Goal: Transaction & Acquisition: Purchase product/service

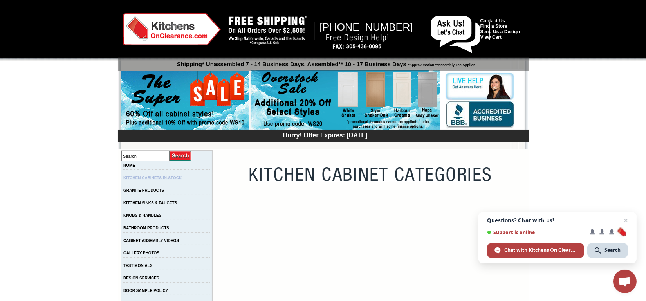
click at [182, 178] on link "KITCHEN CABINETS IN-STOCK" at bounding box center [152, 178] width 58 height 4
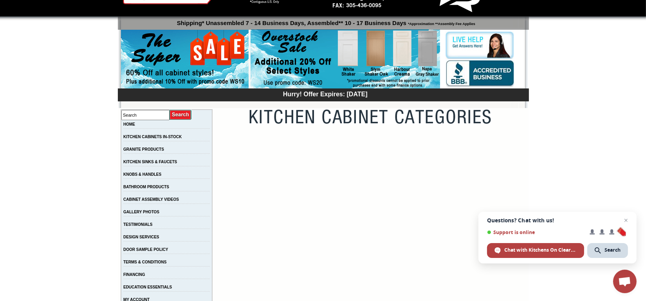
scroll to position [174, 0]
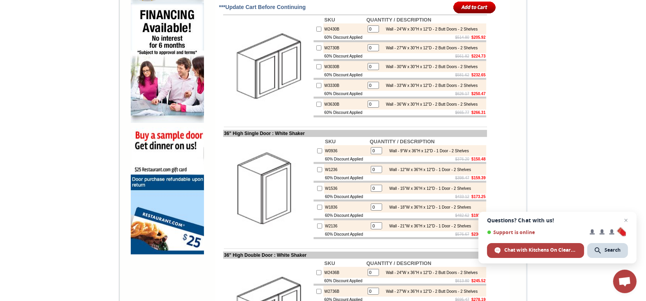
scroll to position [478, 0]
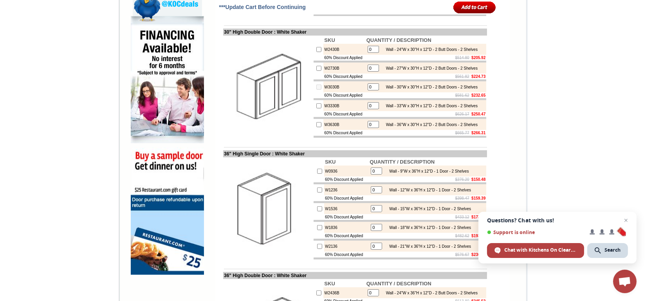
click at [376, 90] on input "0" at bounding box center [373, 86] width 11 height 7
type input "0"
checkbox input "true"
click at [368, 109] on input "0" at bounding box center [373, 105] width 11 height 7
click at [316, 108] on input "checkbox" at bounding box center [318, 105] width 5 height 5
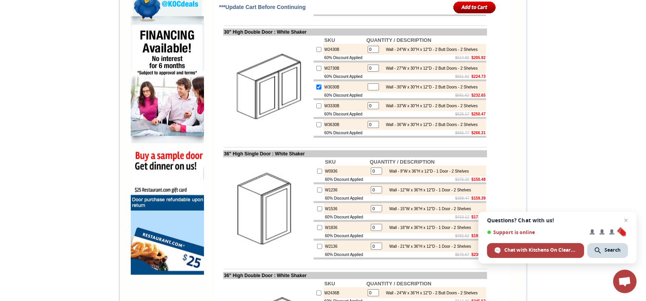
checkbox input "true"
type input "1"
click at [316, 90] on input "checkbox" at bounding box center [318, 87] width 5 height 5
checkbox input "false"
type input "0"
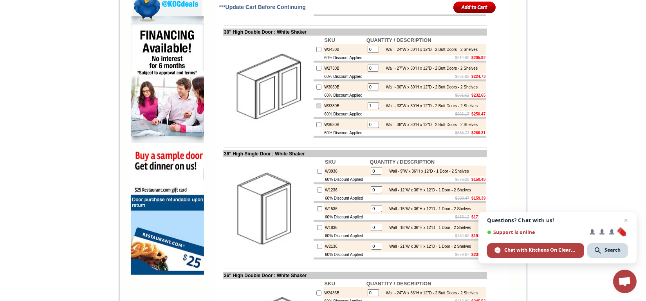
click at [371, 109] on input "1" at bounding box center [373, 105] width 11 height 7
type input "3"
click at [439, 127] on div "Wall - 36"W x 30"H x 12"D - 2 Butt Doors - 2 Shelves" at bounding box center [430, 125] width 96 height 4
click at [316, 127] on input "checkbox" at bounding box center [318, 124] width 5 height 5
checkbox input "true"
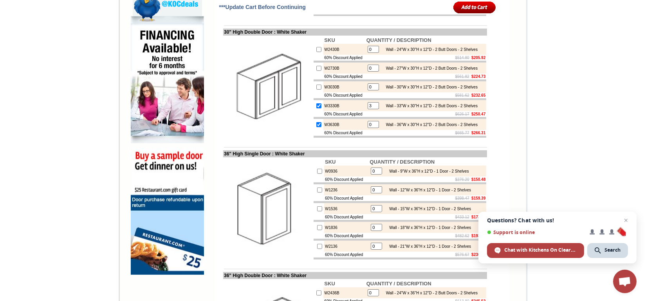
type input "1"
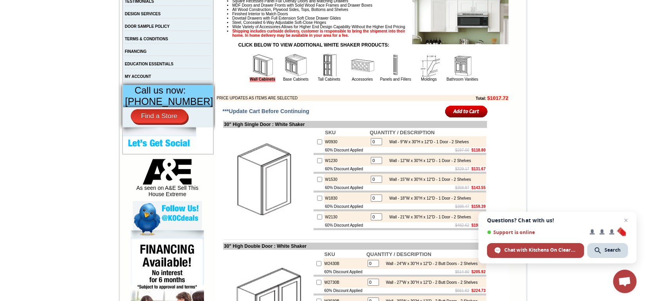
scroll to position [261, 0]
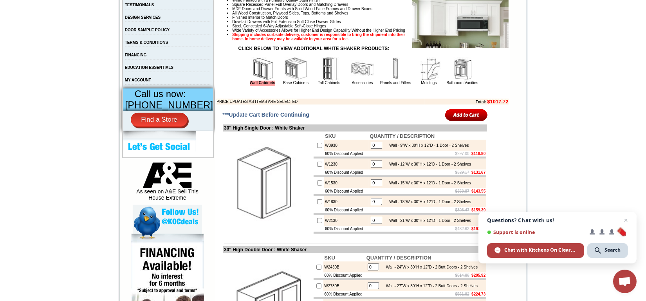
click at [292, 81] on img at bounding box center [295, 68] width 23 height 23
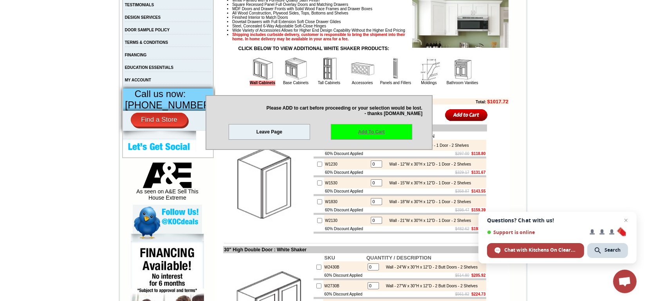
click at [377, 133] on link "Add To Cart" at bounding box center [371, 132] width 81 height 16
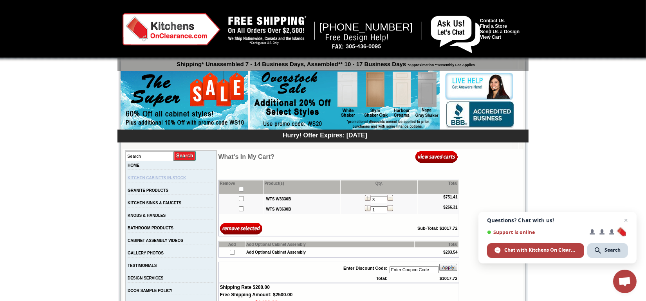
click at [161, 176] on link "KITCHEN CABINETS IN-STOCK" at bounding box center [157, 178] width 58 height 4
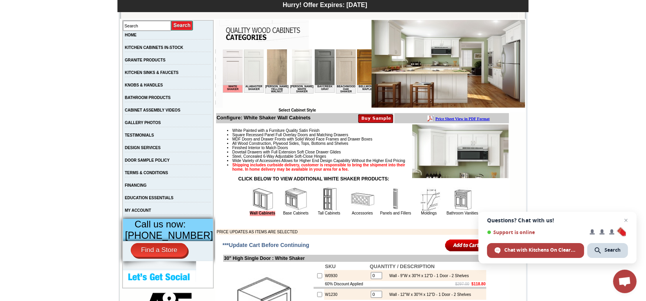
scroll to position [261, 0]
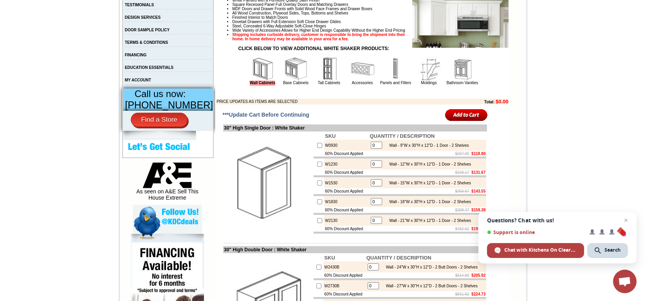
click at [292, 77] on img at bounding box center [295, 68] width 23 height 23
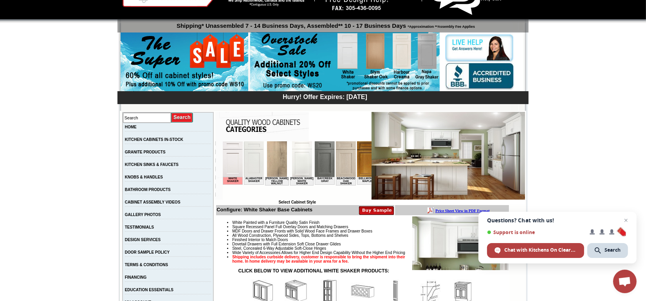
scroll to position [43, 0]
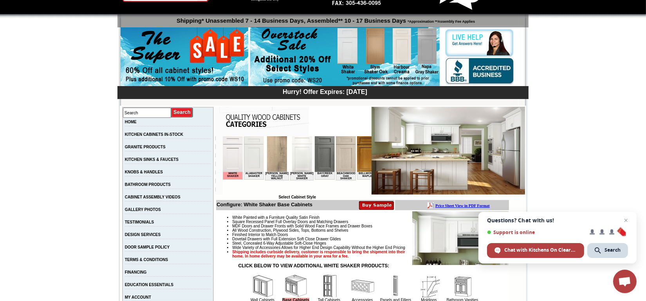
click at [233, 156] on img at bounding box center [233, 154] width 20 height 36
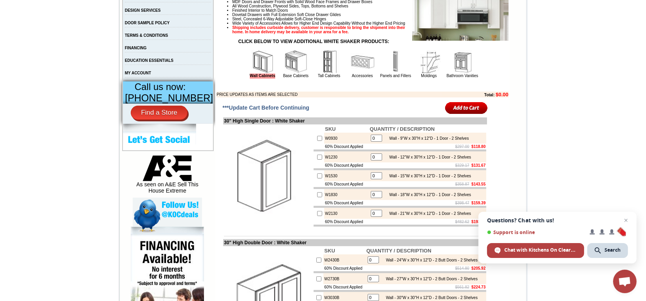
scroll to position [304, 0]
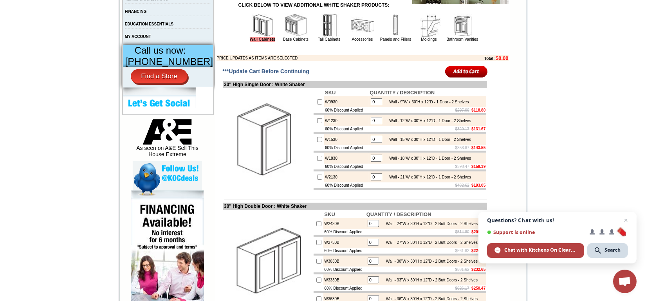
click at [317, 180] on input "checkbox" at bounding box center [319, 177] width 5 height 5
checkbox input "true"
type input "1"
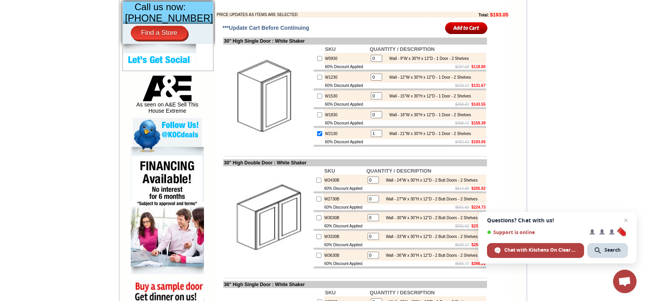
scroll to position [435, 0]
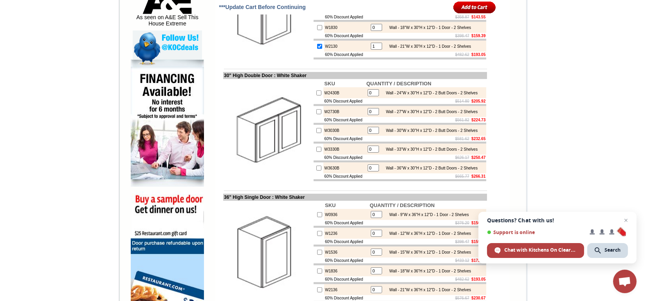
click at [316, 133] on input "checkbox" at bounding box center [318, 130] width 5 height 5
checkbox input "true"
type input "1"
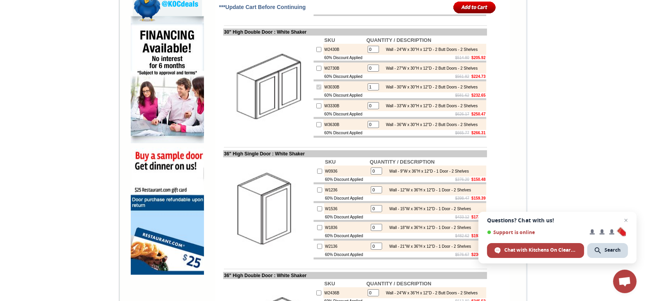
click at [371, 90] on input "1" at bounding box center [373, 86] width 11 height 7
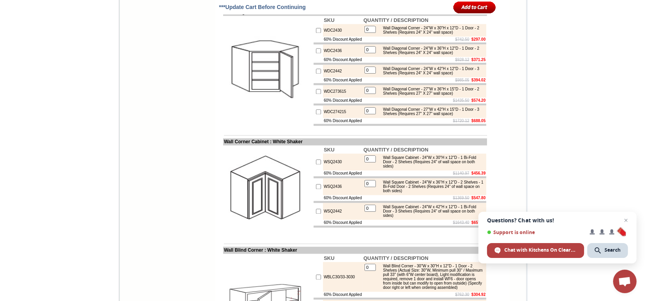
scroll to position [1957, 0]
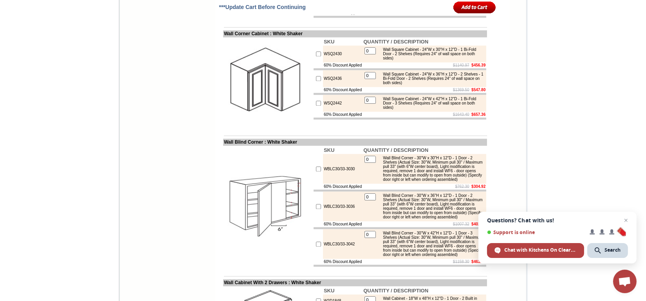
type input "2"
click at [316, 56] on input "checkbox" at bounding box center [318, 53] width 5 height 5
checkbox input "true"
type input "1"
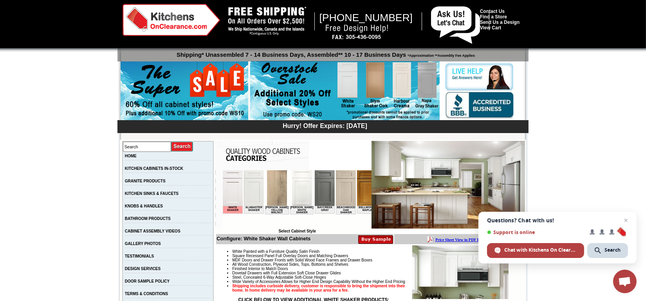
scroll to position [0, 0]
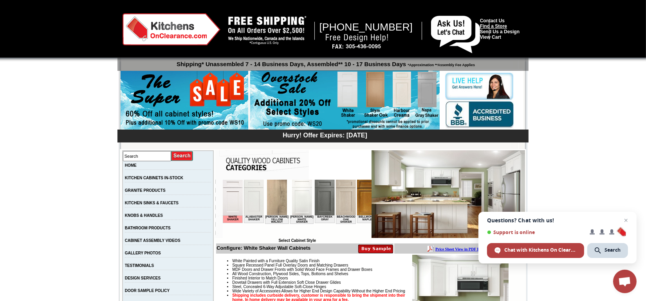
click at [502, 26] on link "Find a Store" at bounding box center [493, 25] width 27 height 5
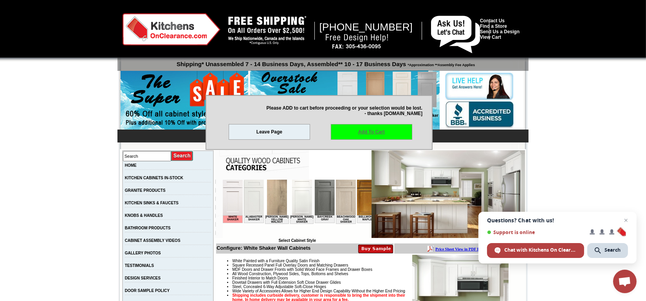
click at [389, 130] on link "Add To Cart" at bounding box center [371, 132] width 81 height 16
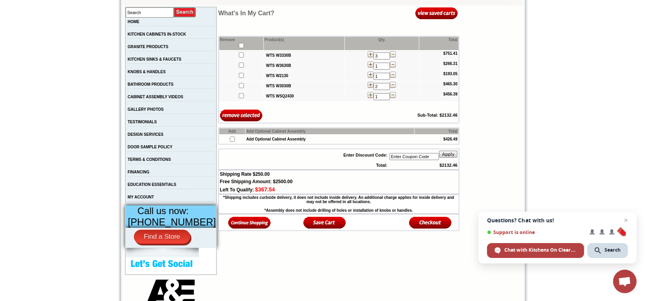
scroll to position [217, 0]
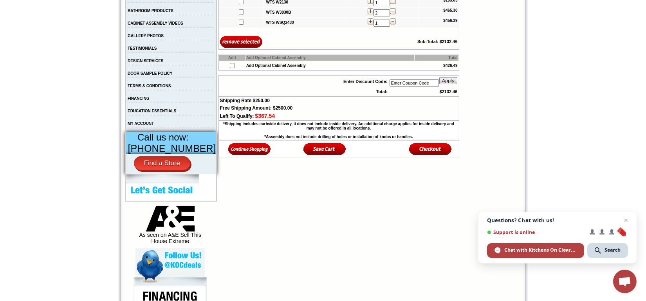
click at [315, 149] on img at bounding box center [324, 149] width 43 height 13
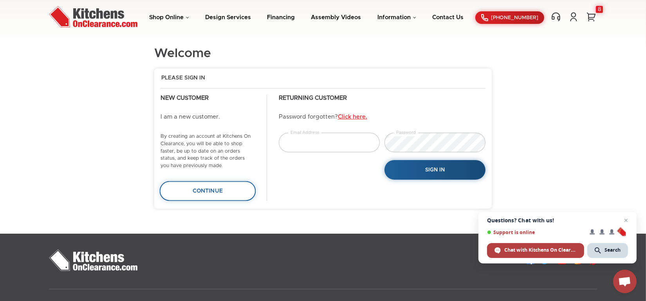
click at [205, 189] on span "Continue" at bounding box center [208, 190] width 31 height 5
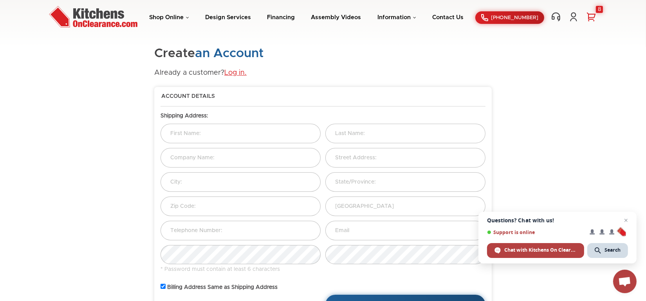
click at [601, 11] on div "8" at bounding box center [599, 9] width 7 height 7
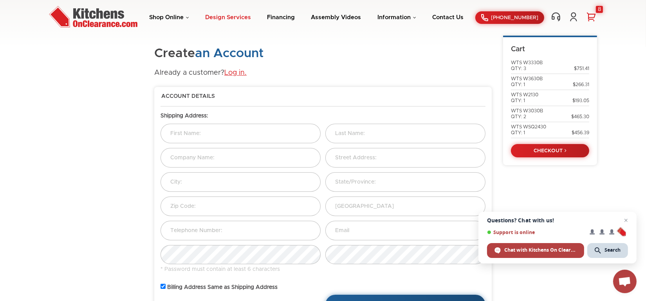
click at [230, 16] on link "Design Services" at bounding box center [228, 17] width 46 height 6
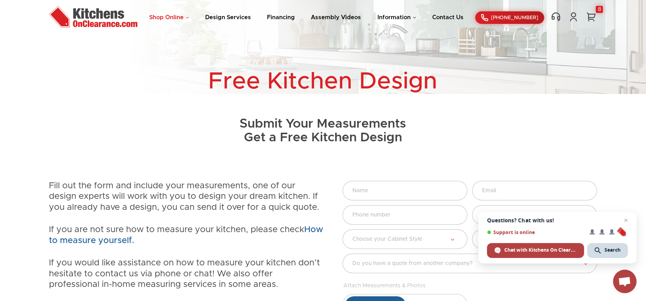
click at [162, 18] on link "Shop Online" at bounding box center [169, 17] width 40 height 6
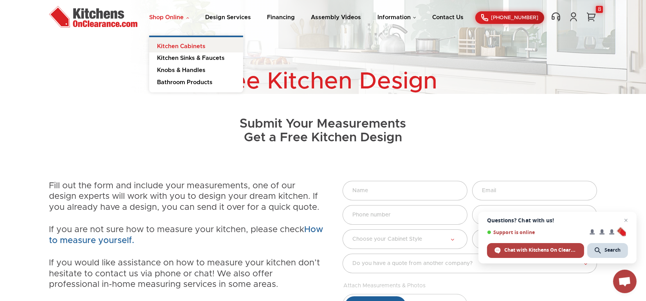
click at [198, 45] on link "Kitchen Cabinets" at bounding box center [196, 45] width 94 height 16
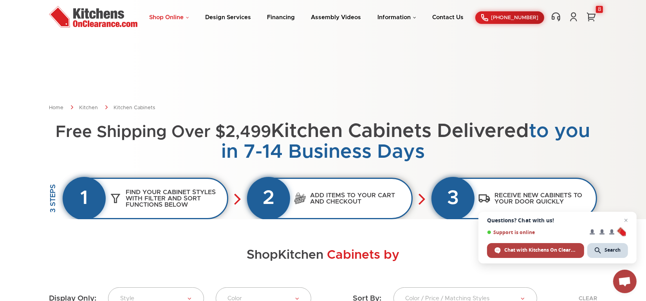
click at [172, 15] on link "Shop Online" at bounding box center [169, 17] width 40 height 6
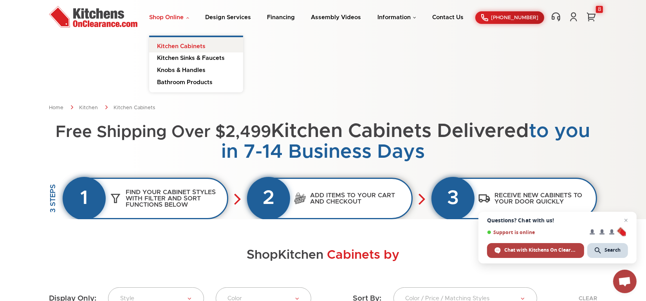
click at [188, 45] on link "Kitchen Cabinets" at bounding box center [196, 45] width 94 height 16
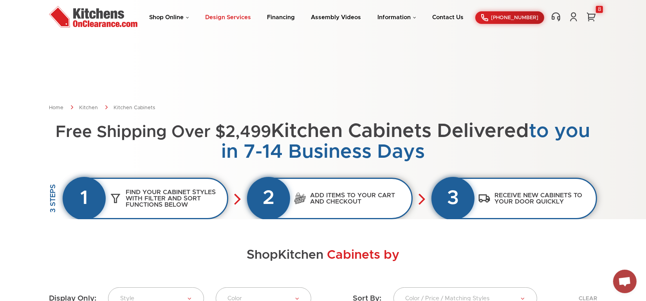
click at [238, 15] on link "Design Services" at bounding box center [228, 17] width 46 height 6
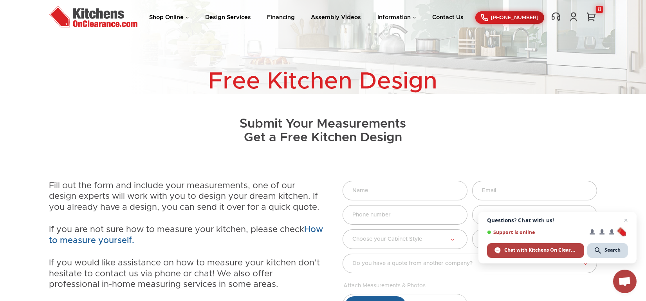
click at [603, 9] on div "Shop Online Kitchen Cabinets Kitchen Sinks & Faucets Knobs & Handles Bathroom P…" at bounding box center [323, 18] width 564 height 24
click at [598, 9] on div "8" at bounding box center [599, 9] width 7 height 7
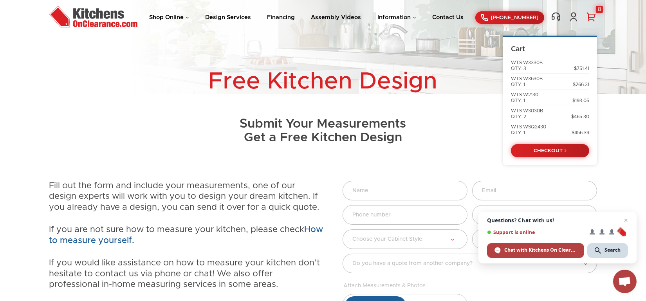
click at [520, 48] on link "Cart" at bounding box center [518, 49] width 14 height 7
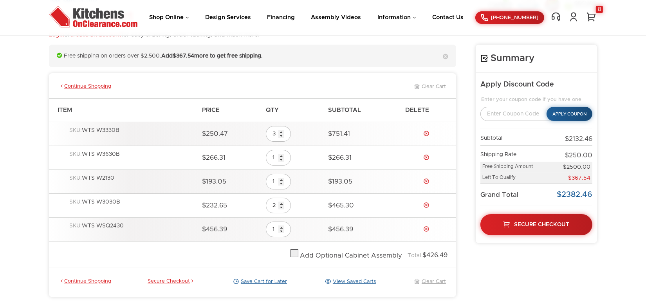
scroll to position [87, 0]
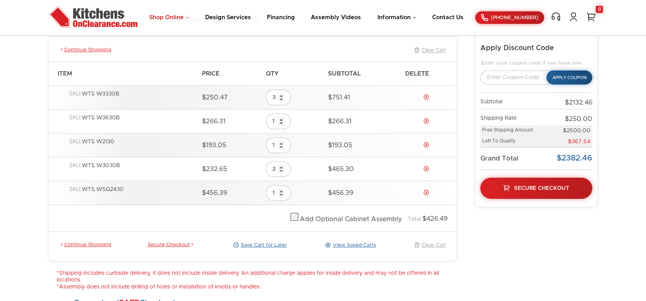
click at [166, 17] on link "Shop Online" at bounding box center [169, 17] width 40 height 6
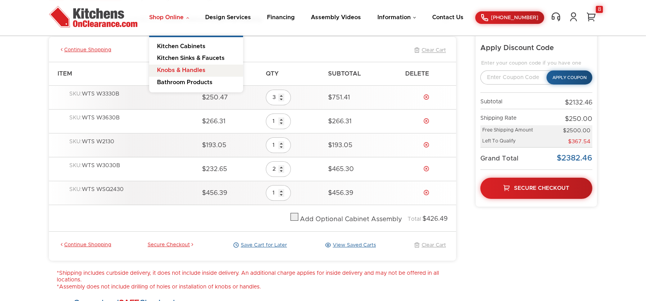
click at [186, 70] on link "Knobs & Handles" at bounding box center [196, 71] width 94 height 12
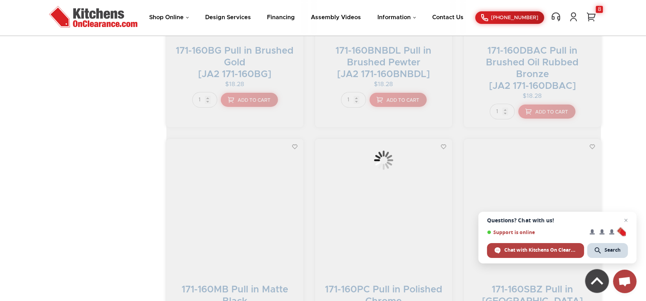
scroll to position [13524, 0]
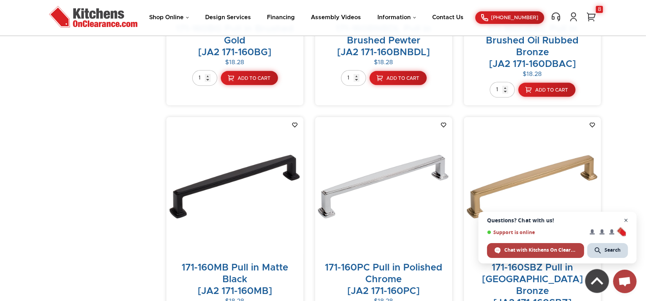
click at [626, 218] on span "Close chat" at bounding box center [626, 221] width 10 height 10
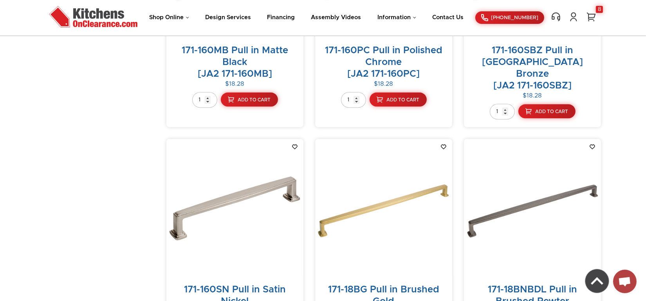
scroll to position [13916, 0]
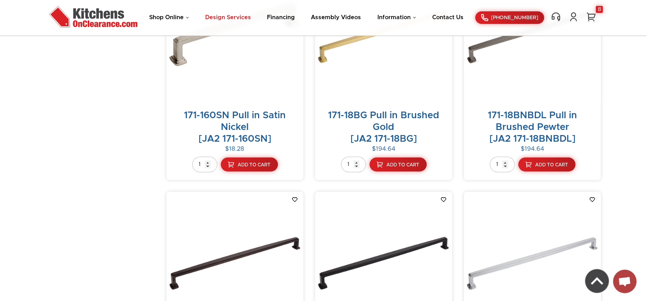
click at [229, 18] on link "Design Services" at bounding box center [228, 17] width 46 height 6
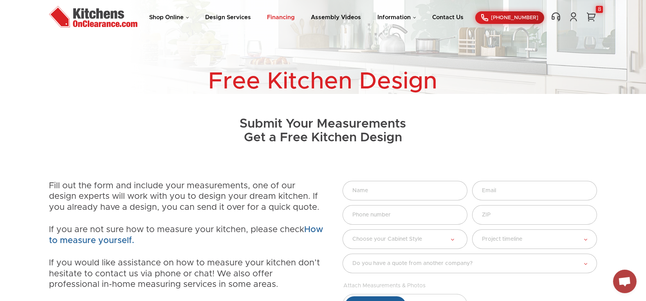
click at [283, 16] on link "Financing" at bounding box center [281, 17] width 28 height 6
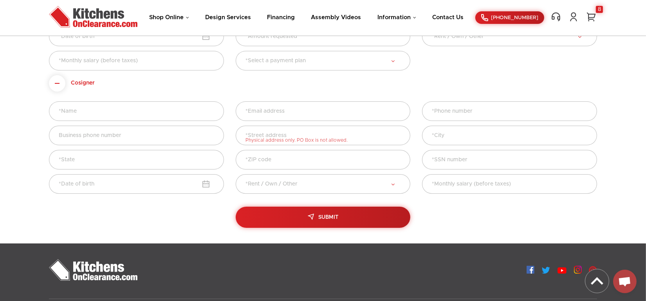
scroll to position [347, 0]
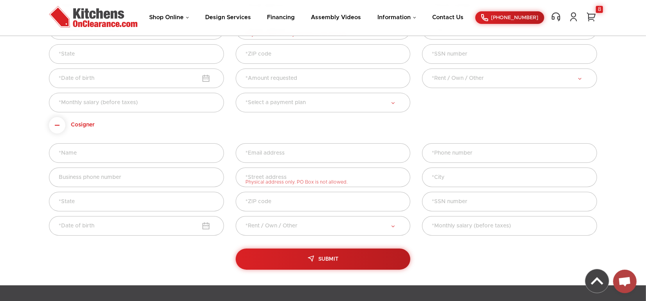
click at [356, 12] on div "Shop Online Kitchen Cabinets Kitchen Sinks & Faucets Knobs & Handles Bathroom P…" at bounding box center [323, 18] width 564 height 24
click at [352, 17] on link "Assembly Videos" at bounding box center [336, 17] width 50 height 6
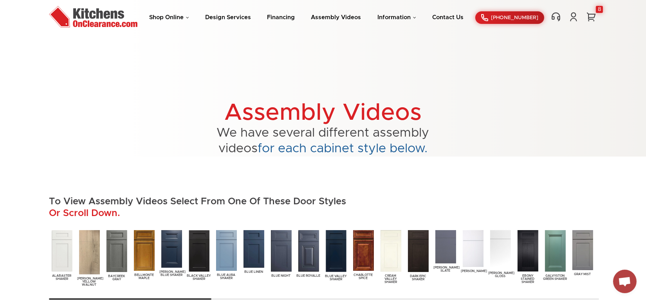
click at [60, 253] on img at bounding box center [62, 251] width 24 height 45
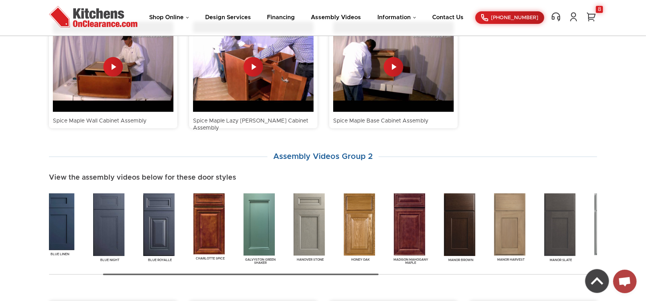
scroll to position [770, 0]
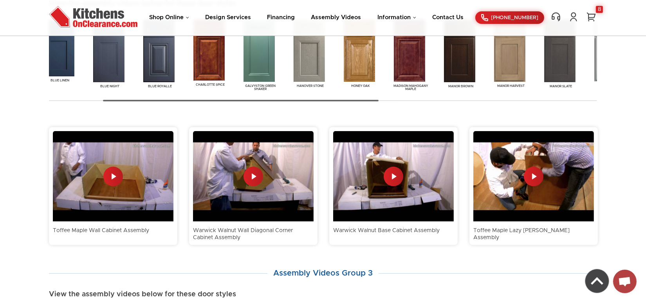
click at [580, 65] on div "Bellmonte Maple [PERSON_NAME] Blue Shaker Blue Linen" at bounding box center [486, 55] width 1090 height 74
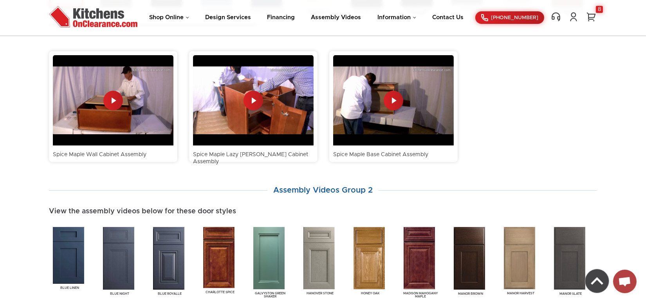
scroll to position [684, 0]
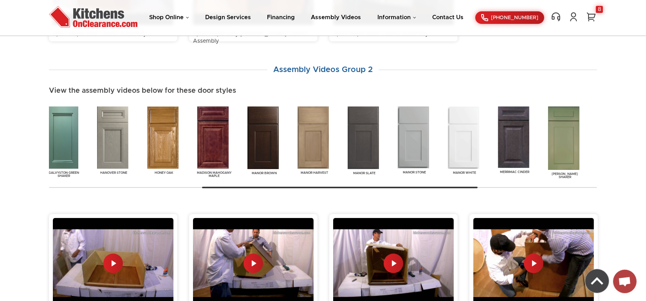
click at [471, 149] on img at bounding box center [463, 138] width 34 height 66
click at [464, 170] on link "Manor White" at bounding box center [464, 140] width 37 height 70
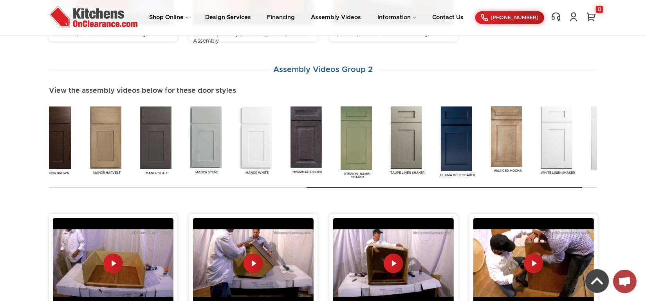
click at [590, 186] on div at bounding box center [323, 187] width 548 height 6
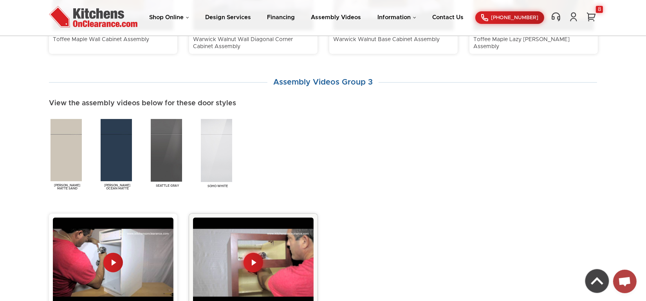
scroll to position [1109, 0]
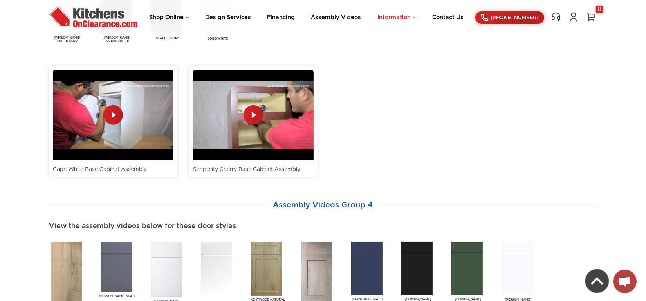
click at [394, 18] on link "Information" at bounding box center [396, 17] width 39 height 6
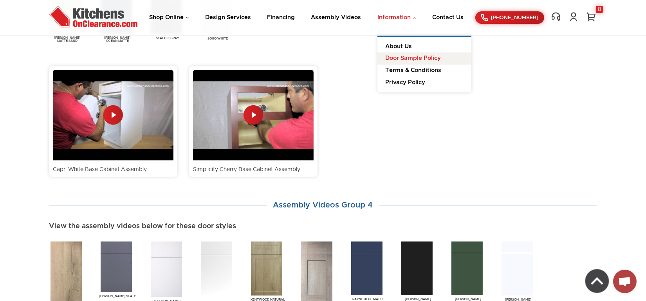
click at [426, 58] on link "Door Sample Policy" at bounding box center [424, 58] width 94 height 12
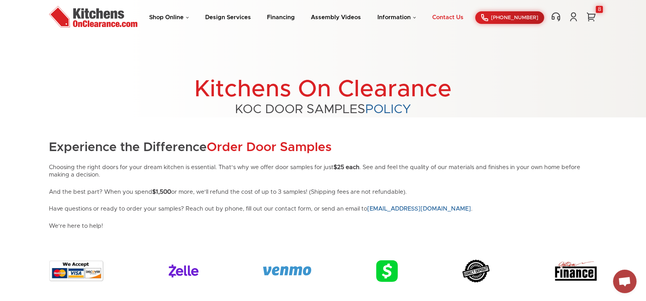
click at [464, 20] on link "Contact Us" at bounding box center [447, 17] width 31 height 6
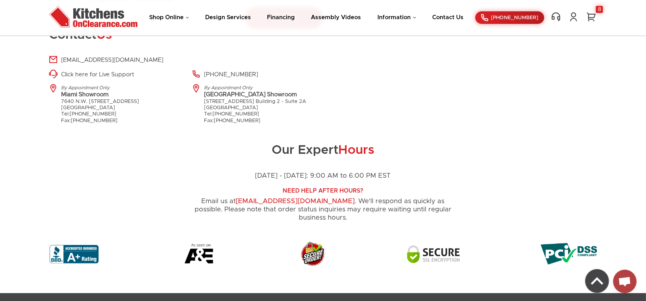
scroll to position [577, 0]
